Goal: Task Accomplishment & Management: Manage account settings

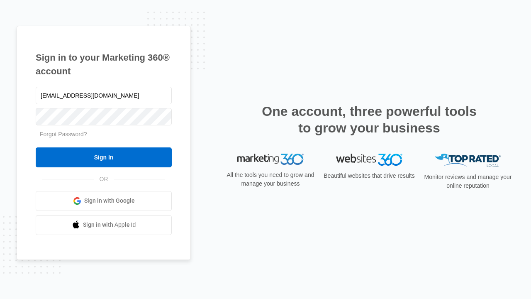
type input "[EMAIL_ADDRESS][DOMAIN_NAME]"
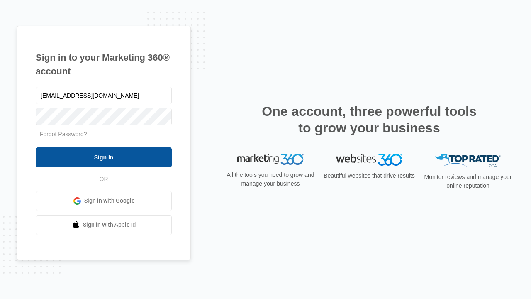
click at [104, 157] on input "Sign In" at bounding box center [104, 157] width 136 height 20
